Goal: Task Accomplishment & Management: Complete application form

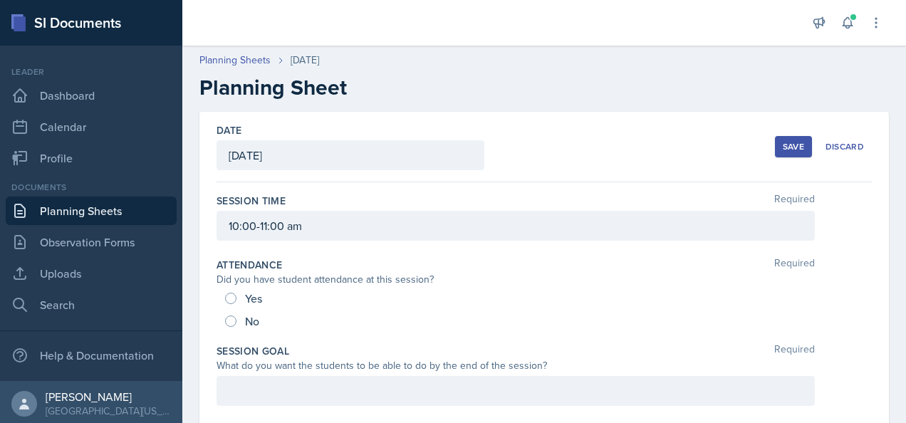
scroll to position [96, 0]
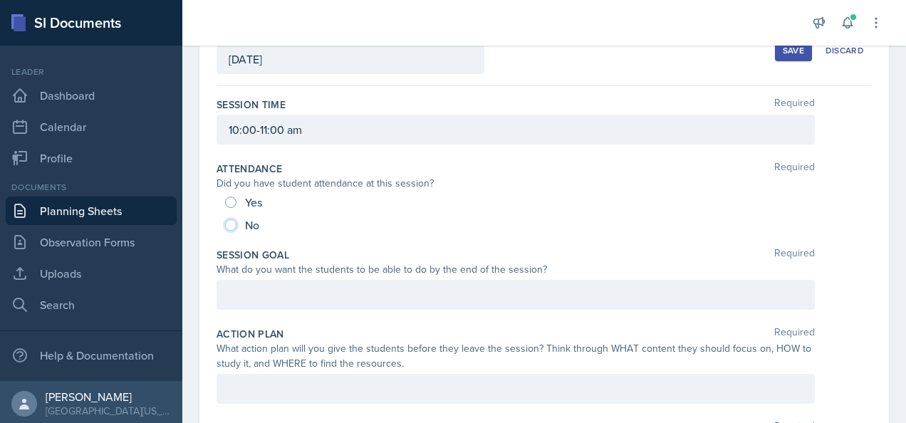
click at [230, 220] on input "No" at bounding box center [230, 224] width 11 height 11
radio input "true"
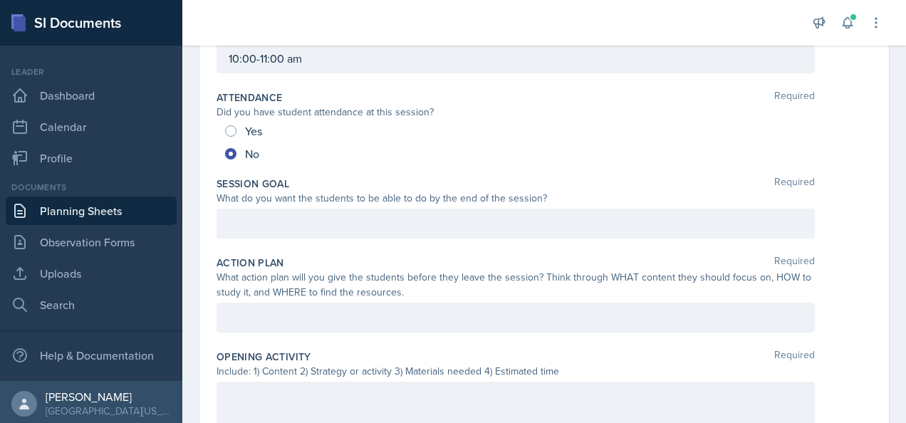
click at [201, 120] on div "Date [DATE] [DATE] 31 1 2 3 4 5 6 7 8 9 10 11 12 13 14 15 16 17 18 19 20 21 22 …" at bounding box center [543, 420] width 689 height 953
click at [93, 202] on link "Planning Sheets" at bounding box center [91, 211] width 171 height 28
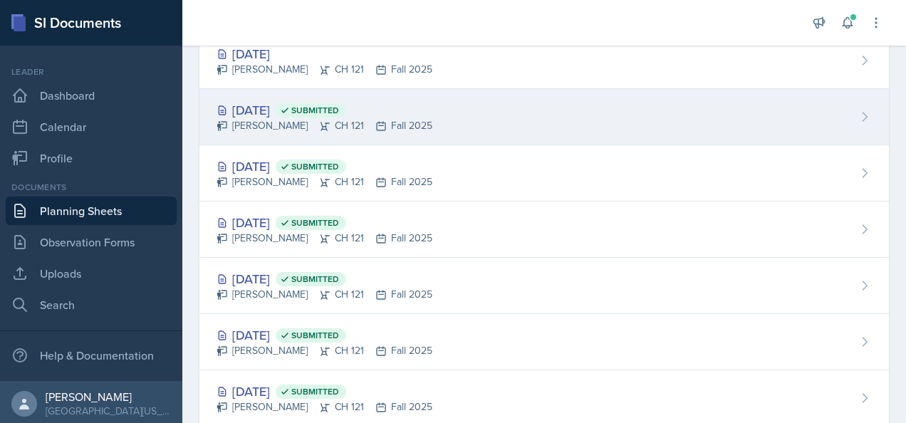
click at [296, 105] on div "[DATE] Submitted" at bounding box center [324, 109] width 216 height 19
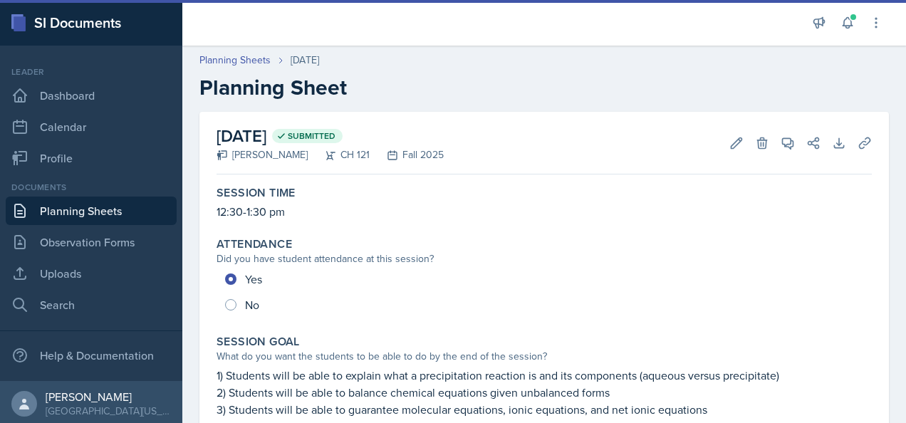
click at [90, 207] on link "Planning Sheets" at bounding box center [91, 211] width 171 height 28
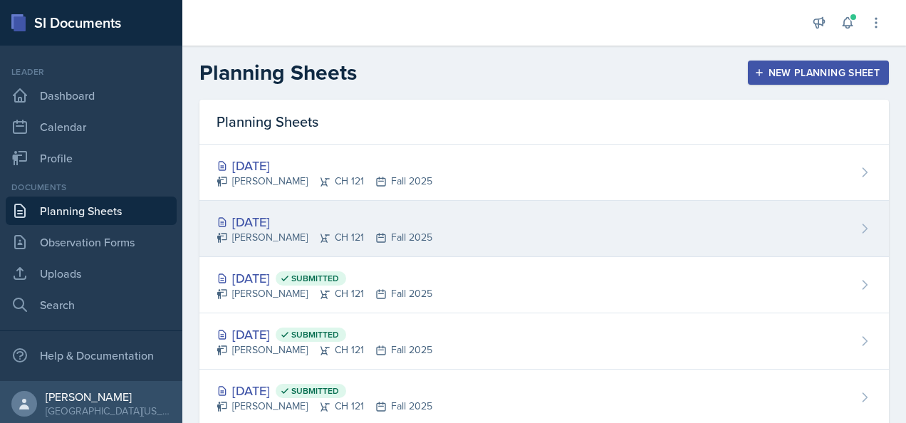
click at [276, 214] on div "[DATE]" at bounding box center [324, 221] width 216 height 19
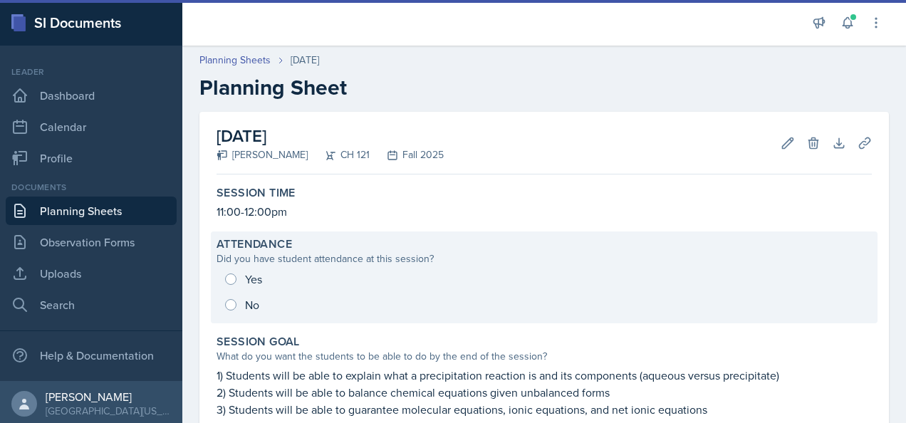
click at [226, 300] on div "Yes No" at bounding box center [543, 291] width 655 height 51
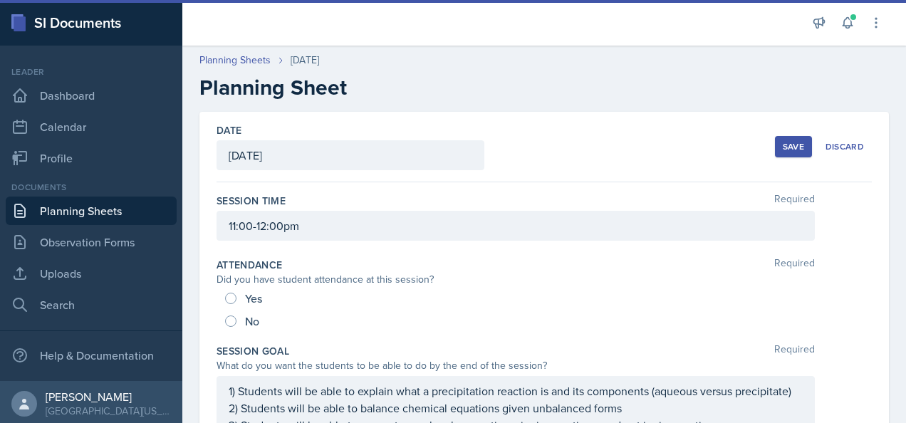
click at [247, 329] on div "No" at bounding box center [243, 321] width 37 height 23
click at [236, 318] on div "No" at bounding box center [243, 321] width 37 height 23
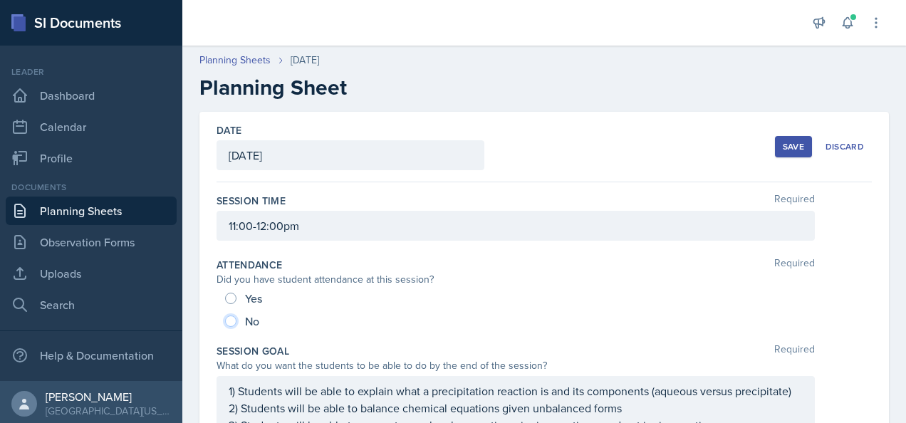
click at [234, 318] on input "No" at bounding box center [230, 320] width 11 height 11
radio input "true"
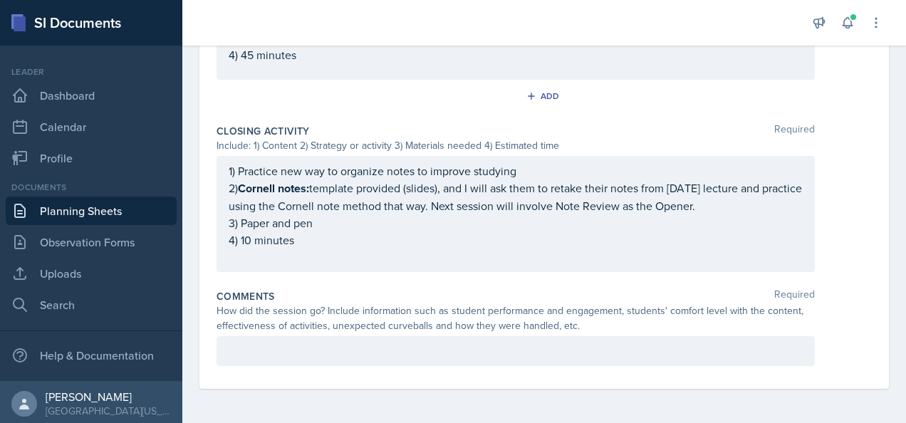
click at [265, 350] on p at bounding box center [516, 350] width 574 height 17
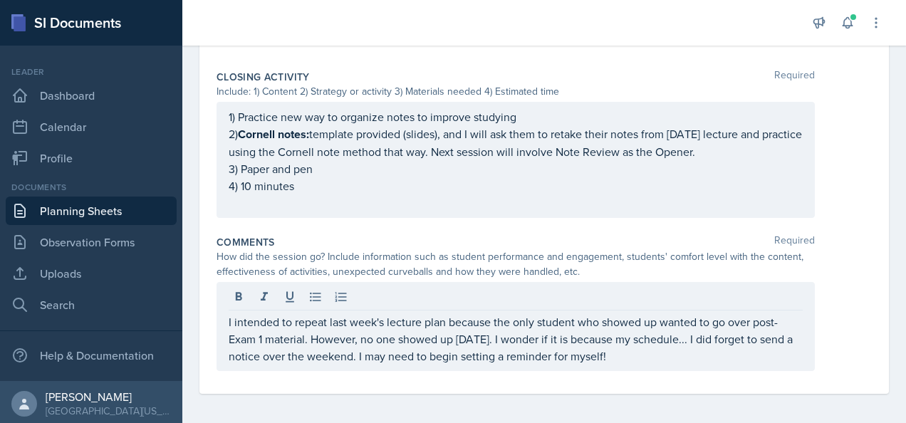
click at [785, 279] on div "How did the session go? Include information such as student performance and eng…" at bounding box center [515, 264] width 598 height 30
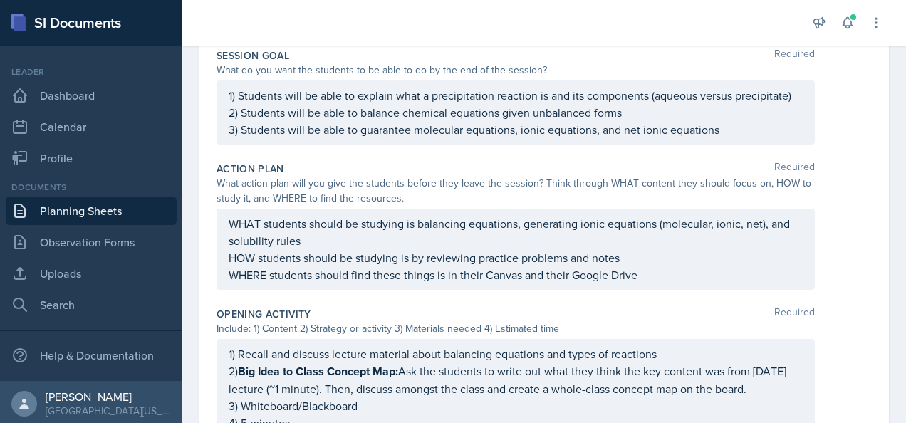
scroll to position [0, 0]
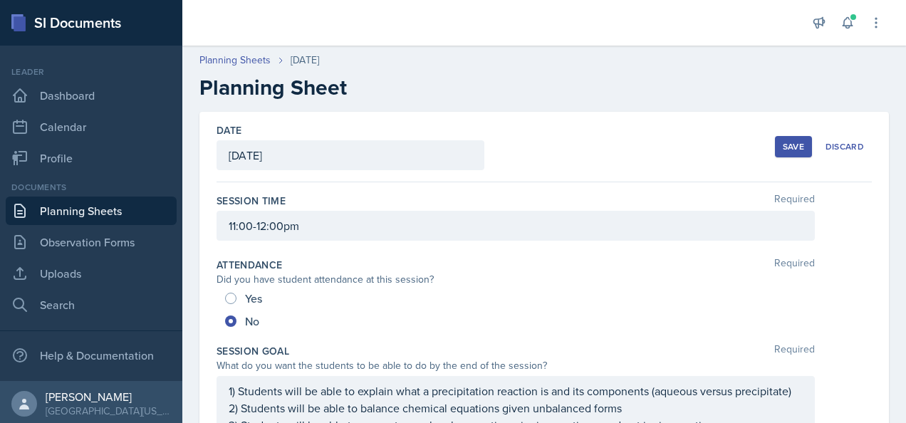
click at [783, 142] on div "Save" at bounding box center [793, 146] width 21 height 11
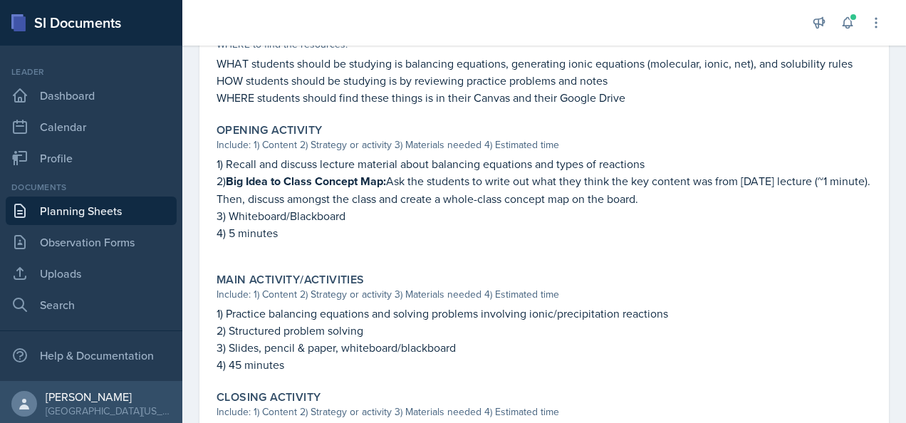
scroll to position [739, 0]
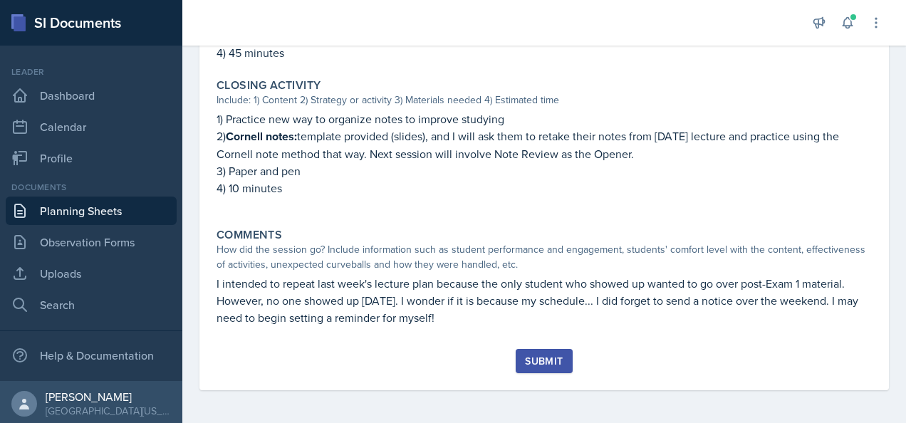
click at [538, 349] on button "Submit" at bounding box center [544, 361] width 56 height 24
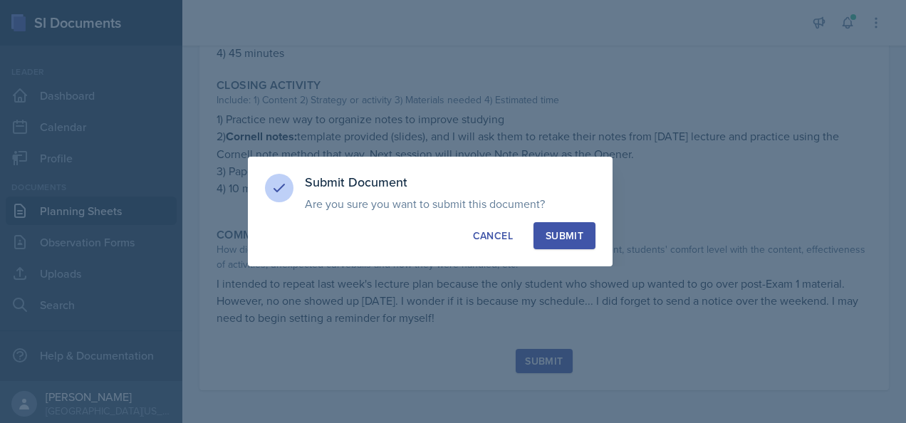
click at [570, 237] on div "Submit" at bounding box center [564, 236] width 38 height 14
radio input "true"
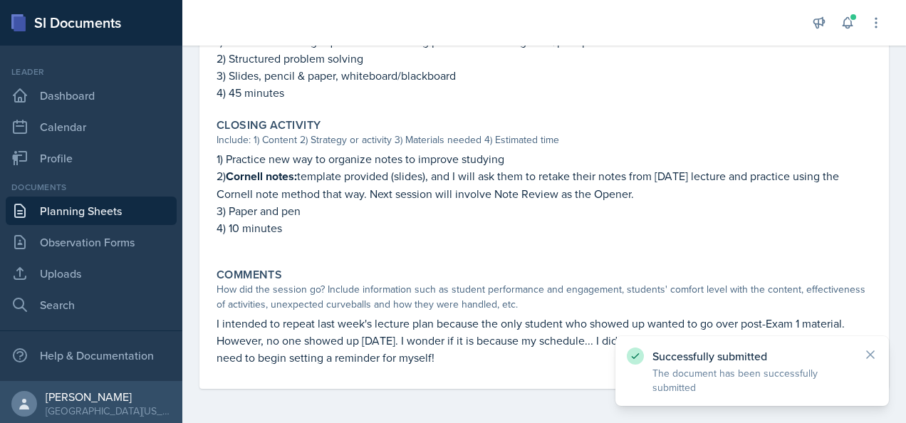
scroll to position [699, 0]
